Goal: Task Accomplishment & Management: Manage account settings

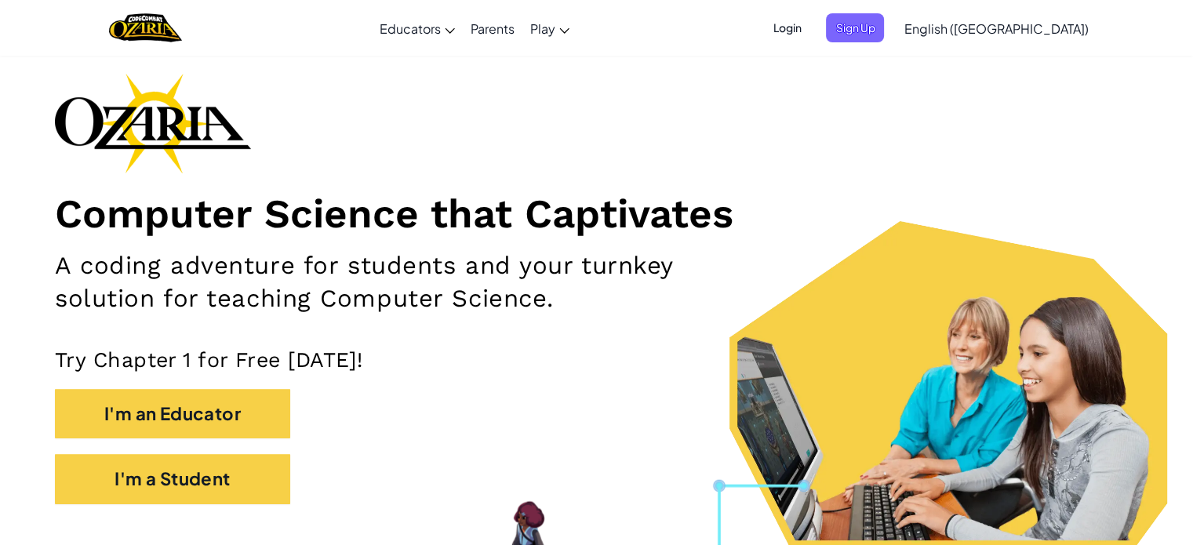
scroll to position [157, 0]
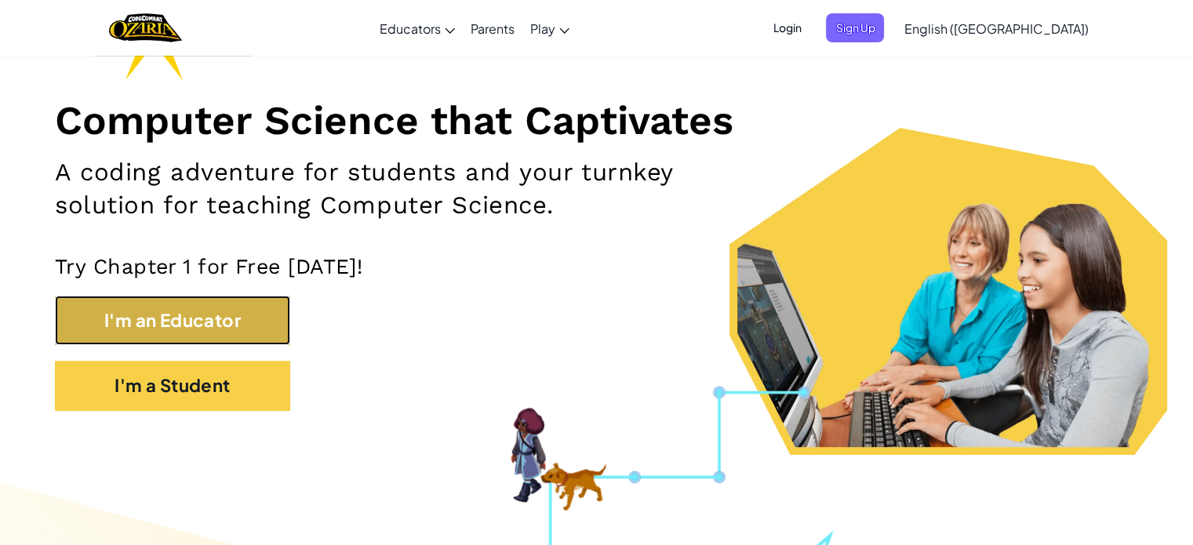
click at [146, 311] on button "I'm an Educator" at bounding box center [172, 320] width 235 height 49
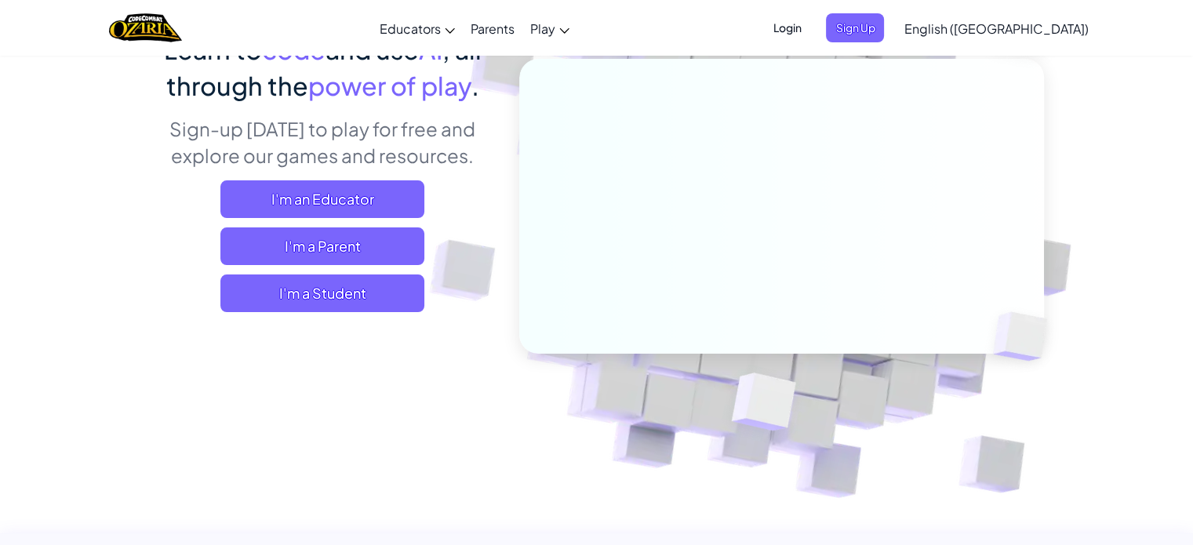
click at [146, 312] on div "Learn to code and use AI , all through the power of play . Sign-up [DATE] to pl…" at bounding box center [597, 184] width 918 height 573
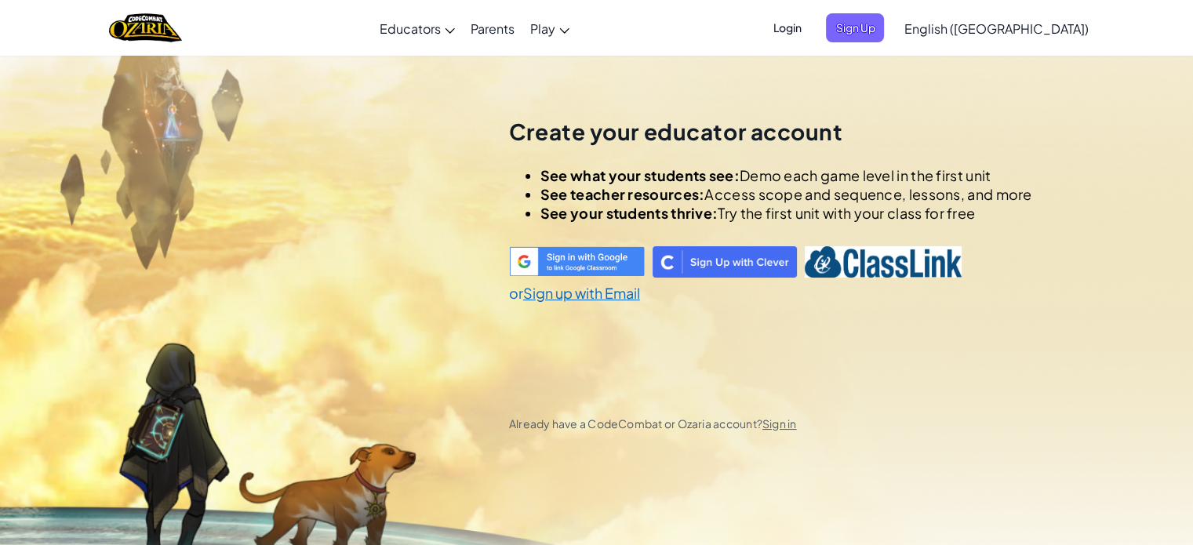
scroll to position [55, 0]
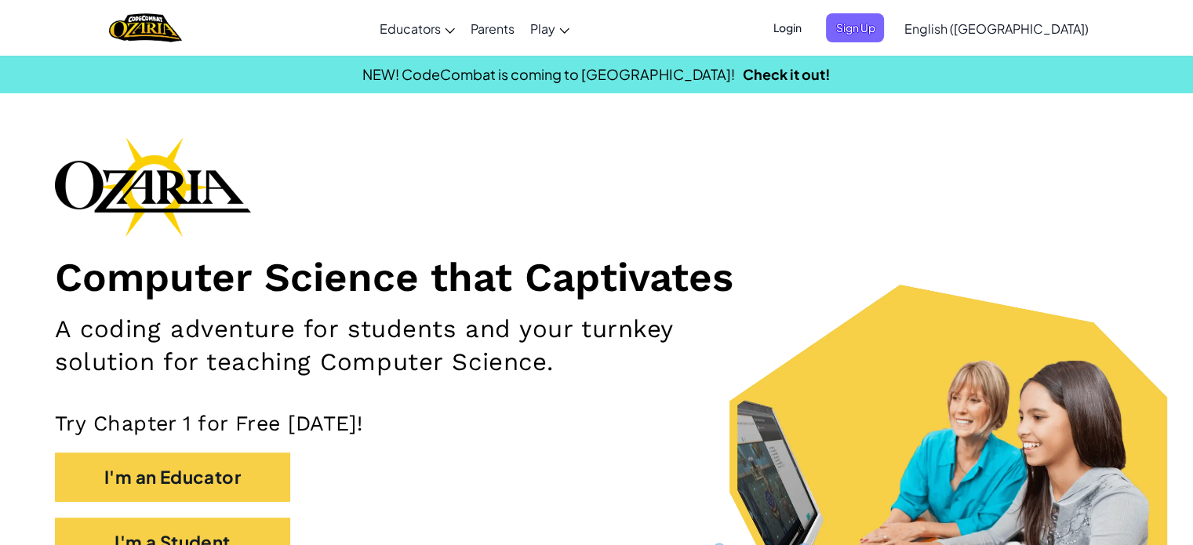
click at [810, 34] on span "Login" at bounding box center [786, 27] width 47 height 29
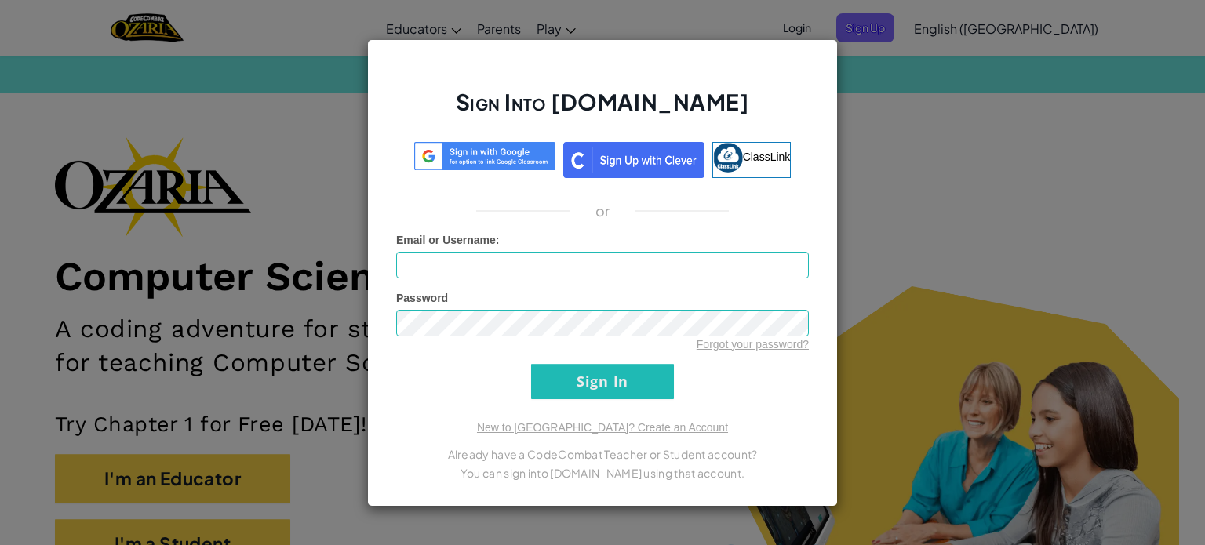
click at [969, 71] on div "Sign Into [DOMAIN_NAME] ClassLink or Unknown Error Email or Username : Password…" at bounding box center [602, 272] width 1205 height 545
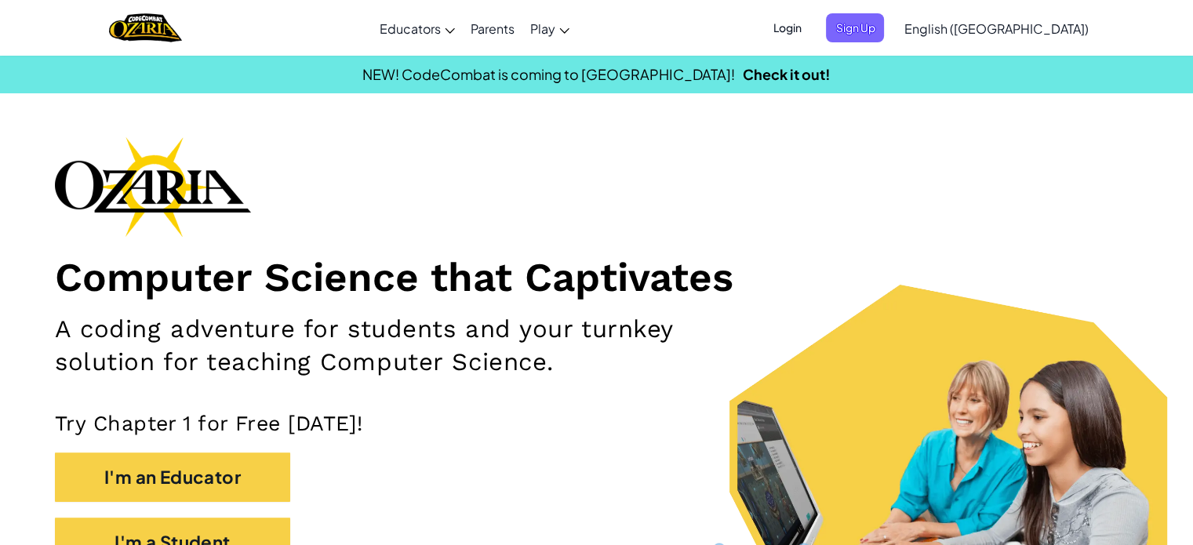
click at [810, 16] on span "Login" at bounding box center [786, 27] width 47 height 29
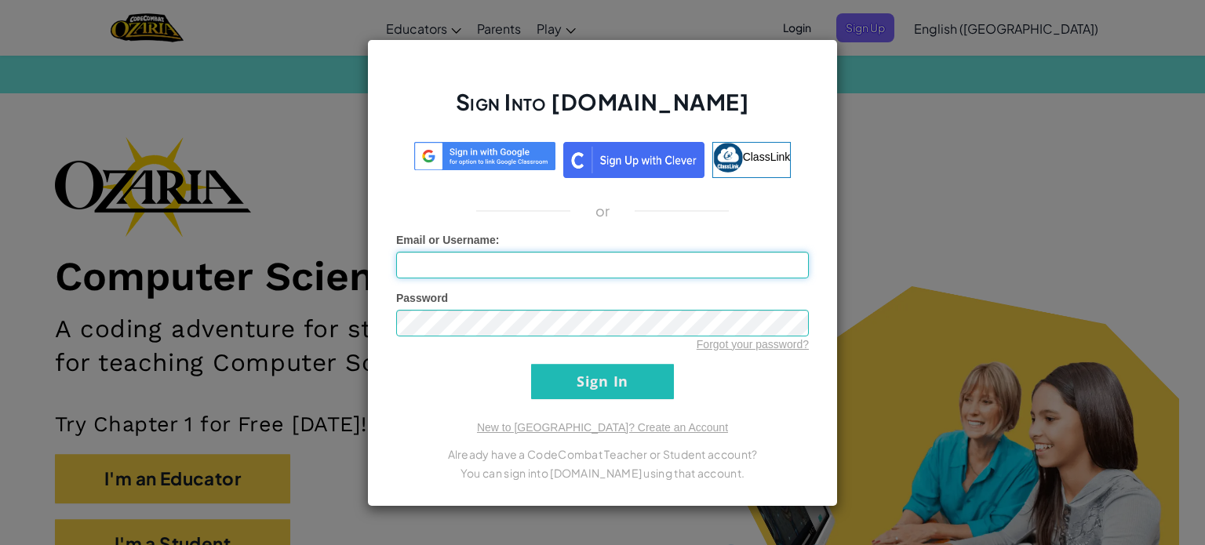
type input "B"
type input "T"
type input "[EMAIL_ADDRESS][DOMAIN_NAME]"
click at [593, 390] on input "Sign In" at bounding box center [602, 381] width 143 height 35
click at [605, 404] on div "Sign Into [DOMAIN_NAME] ClassLink or Email or Username : [EMAIL_ADDRESS][DOMAIN…" at bounding box center [602, 272] width 471 height 467
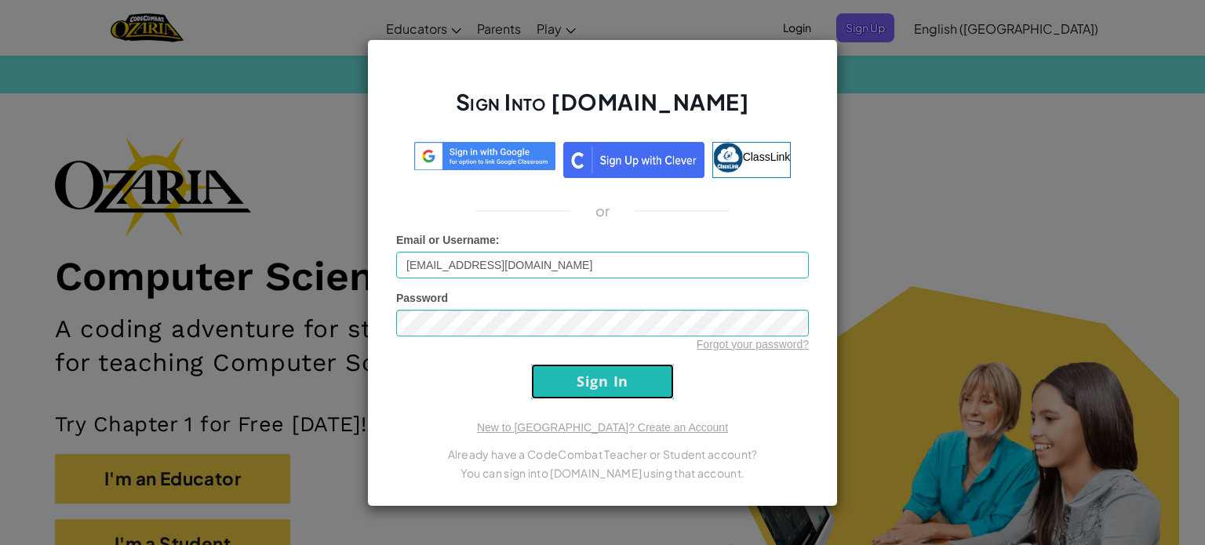
click at [606, 384] on input "Sign In" at bounding box center [602, 381] width 143 height 35
click at [620, 380] on input "Sign In" at bounding box center [602, 381] width 143 height 35
click at [624, 374] on input "Sign In" at bounding box center [602, 381] width 143 height 35
click at [627, 373] on input "Sign In" at bounding box center [602, 381] width 143 height 35
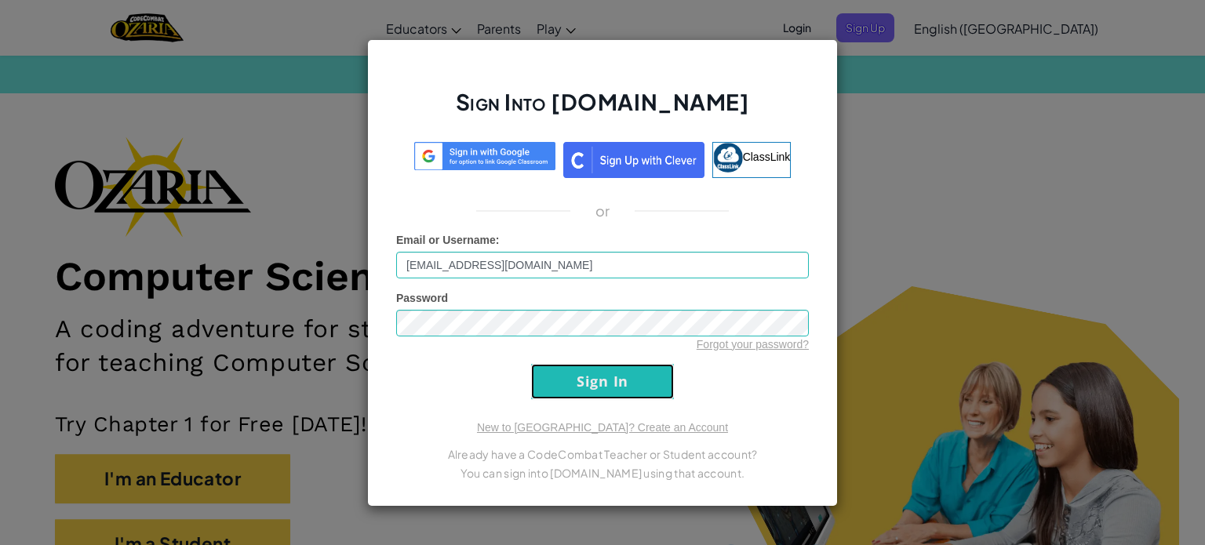
click at [627, 373] on input "Sign In" at bounding box center [602, 381] width 143 height 35
